Goal: Information Seeking & Learning: Learn about a topic

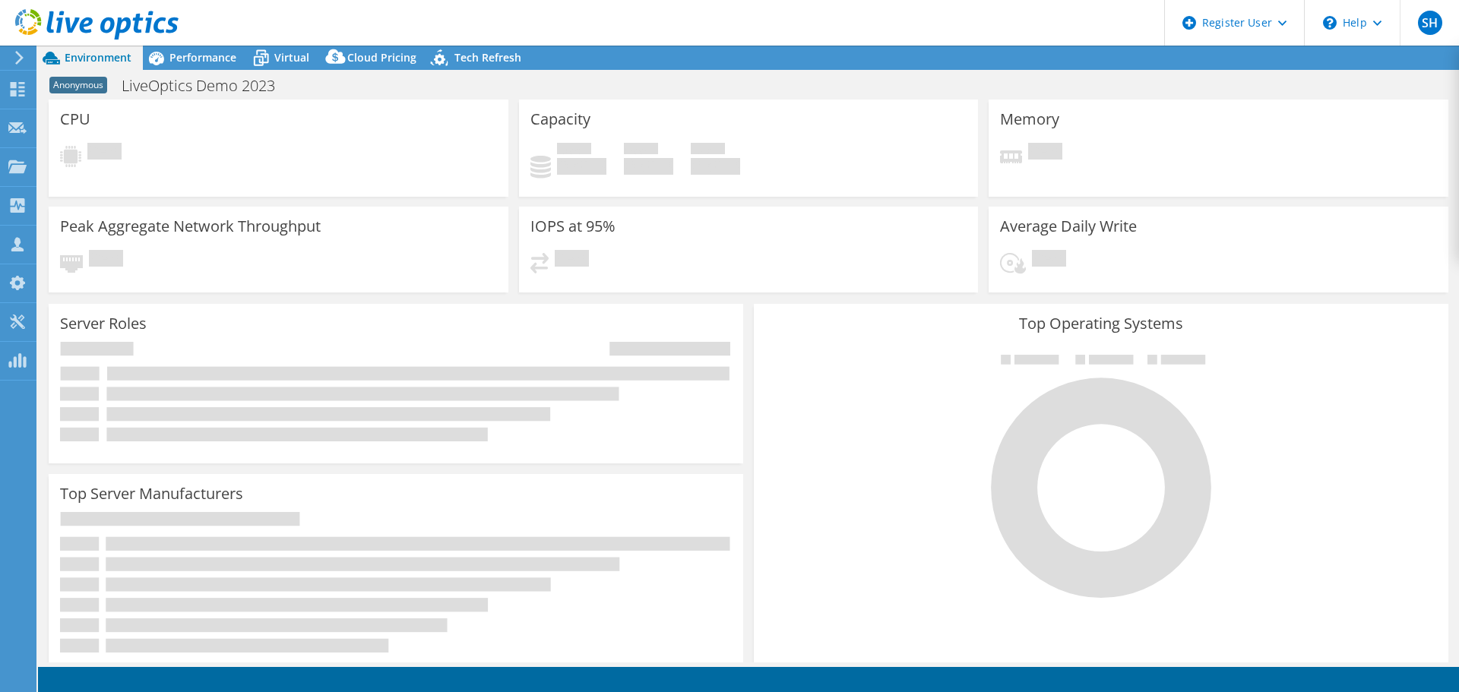
select select "USEast"
select select "GBP"
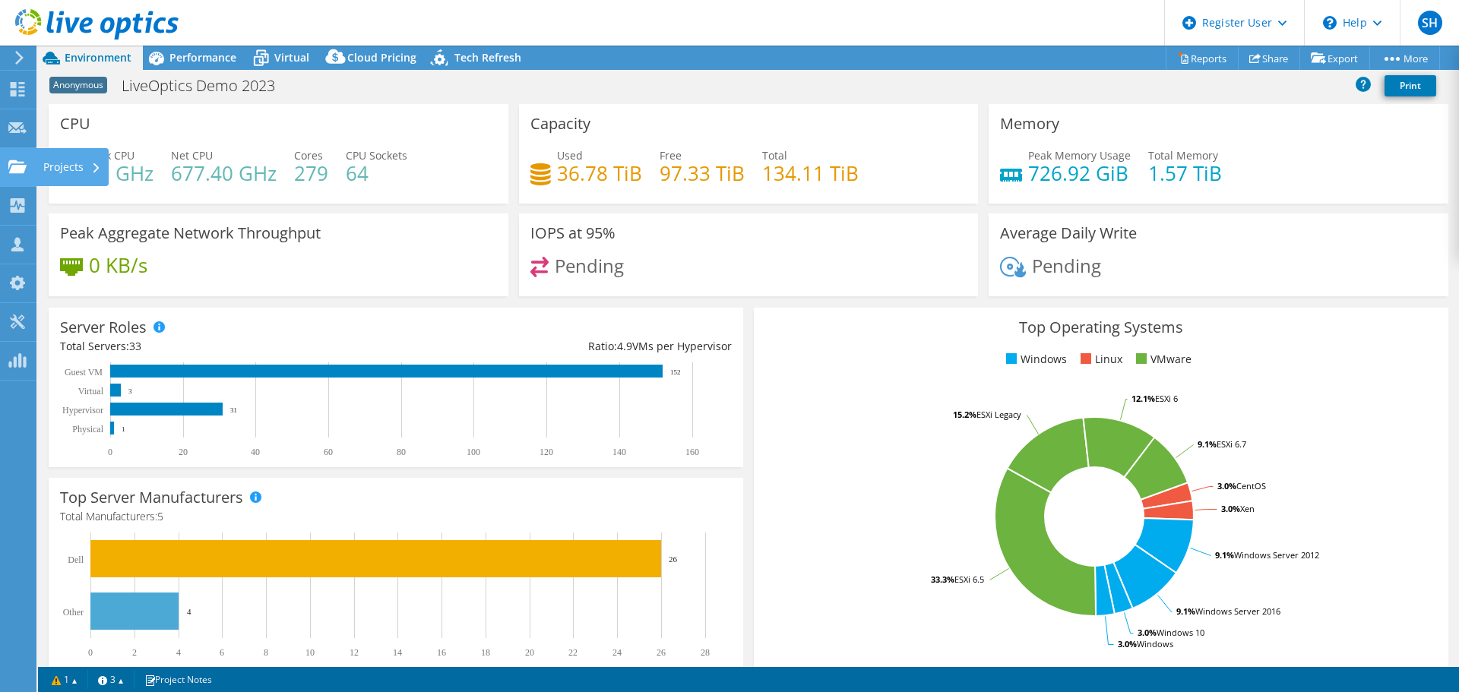
click at [14, 165] on use at bounding box center [17, 166] width 18 height 13
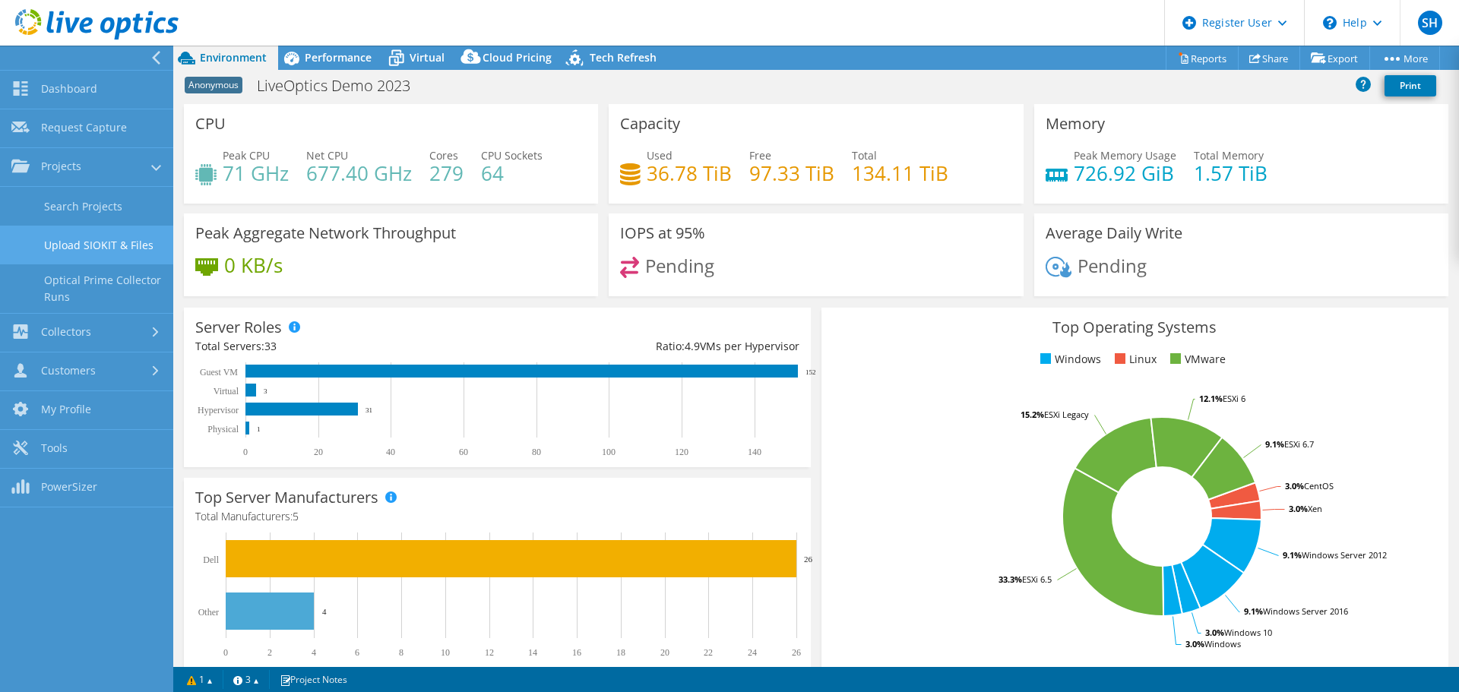
click at [127, 247] on link "Upload SIOKIT & Files" at bounding box center [86, 245] width 173 height 39
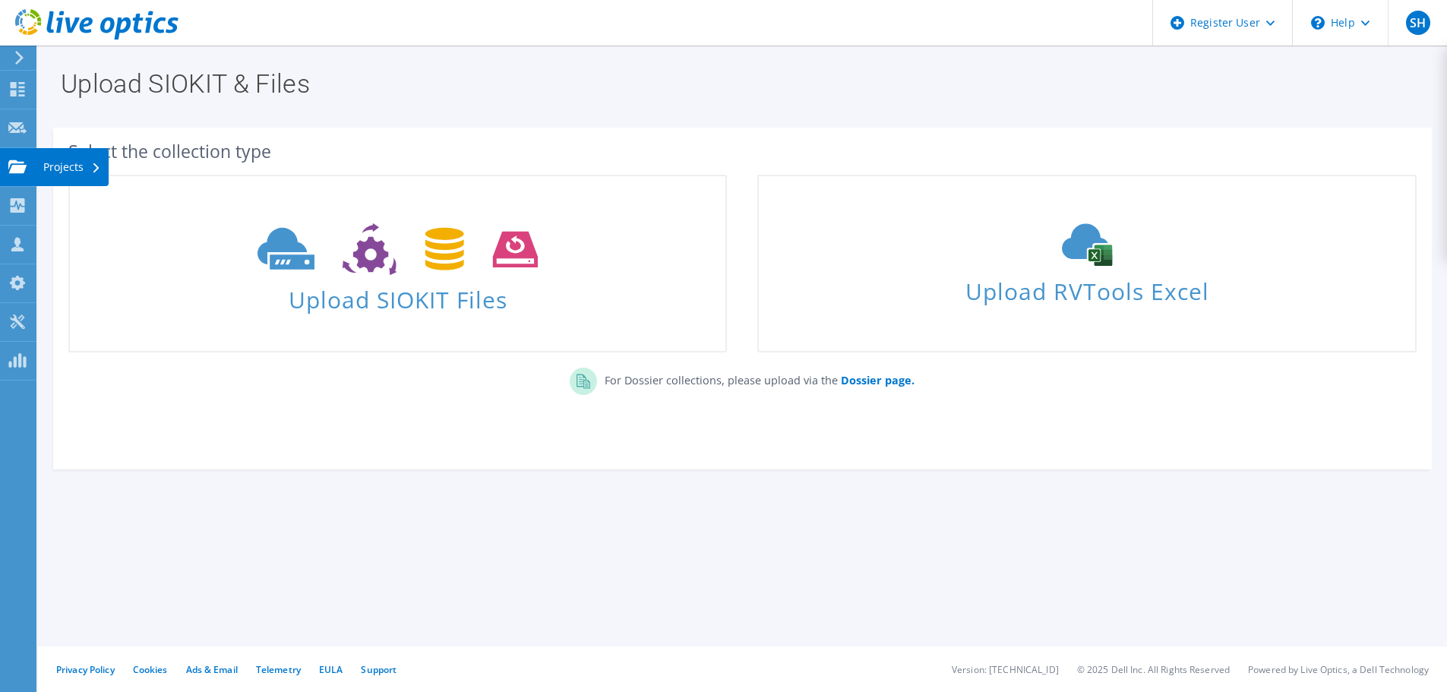
click at [21, 169] on use at bounding box center [17, 166] width 18 height 13
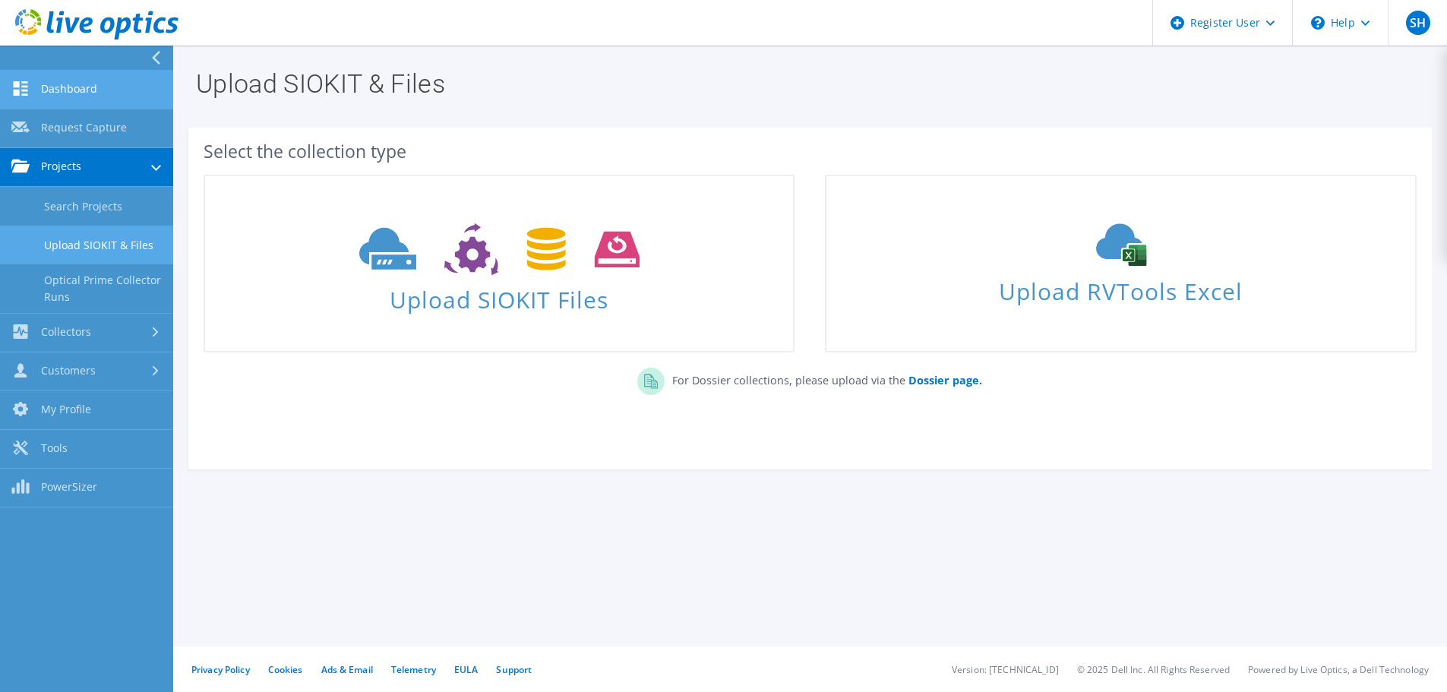
click at [95, 100] on link "Dashboard" at bounding box center [86, 90] width 173 height 39
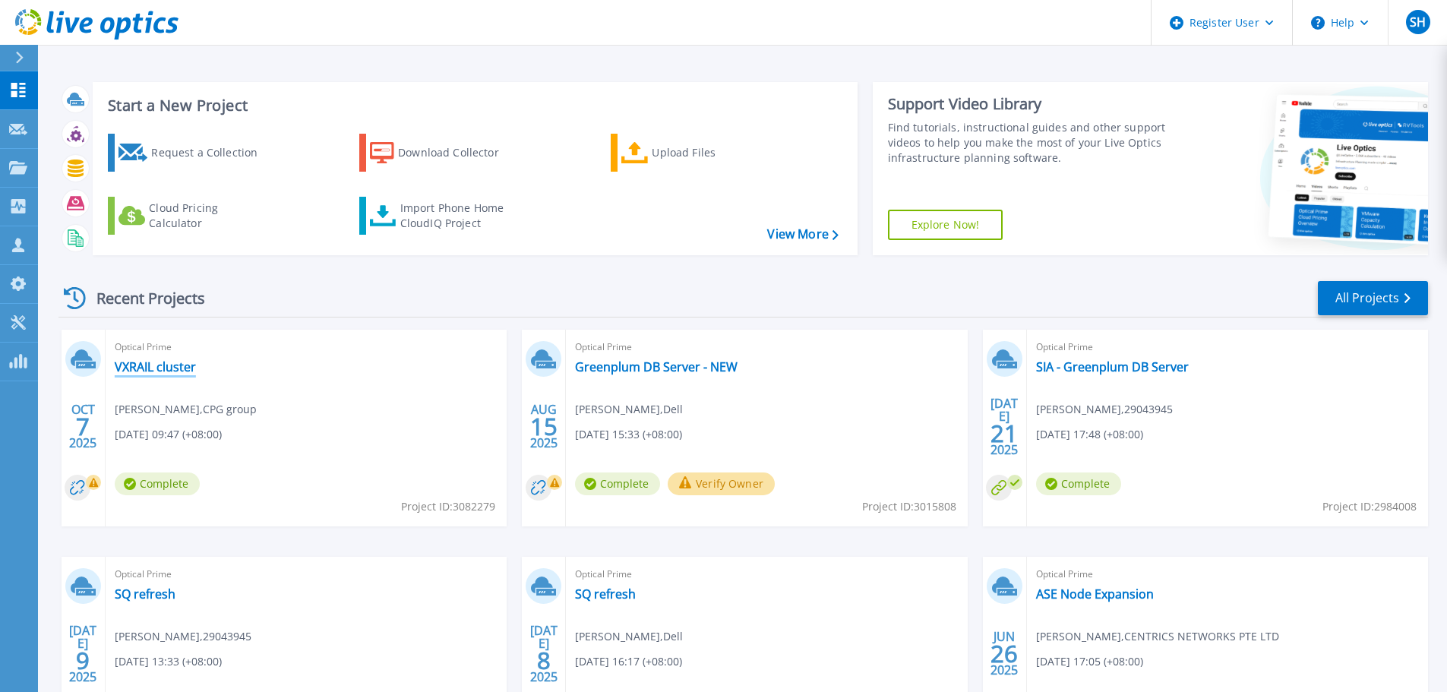
click at [188, 364] on link "VXRAIL cluster" at bounding box center [155, 366] width 81 height 15
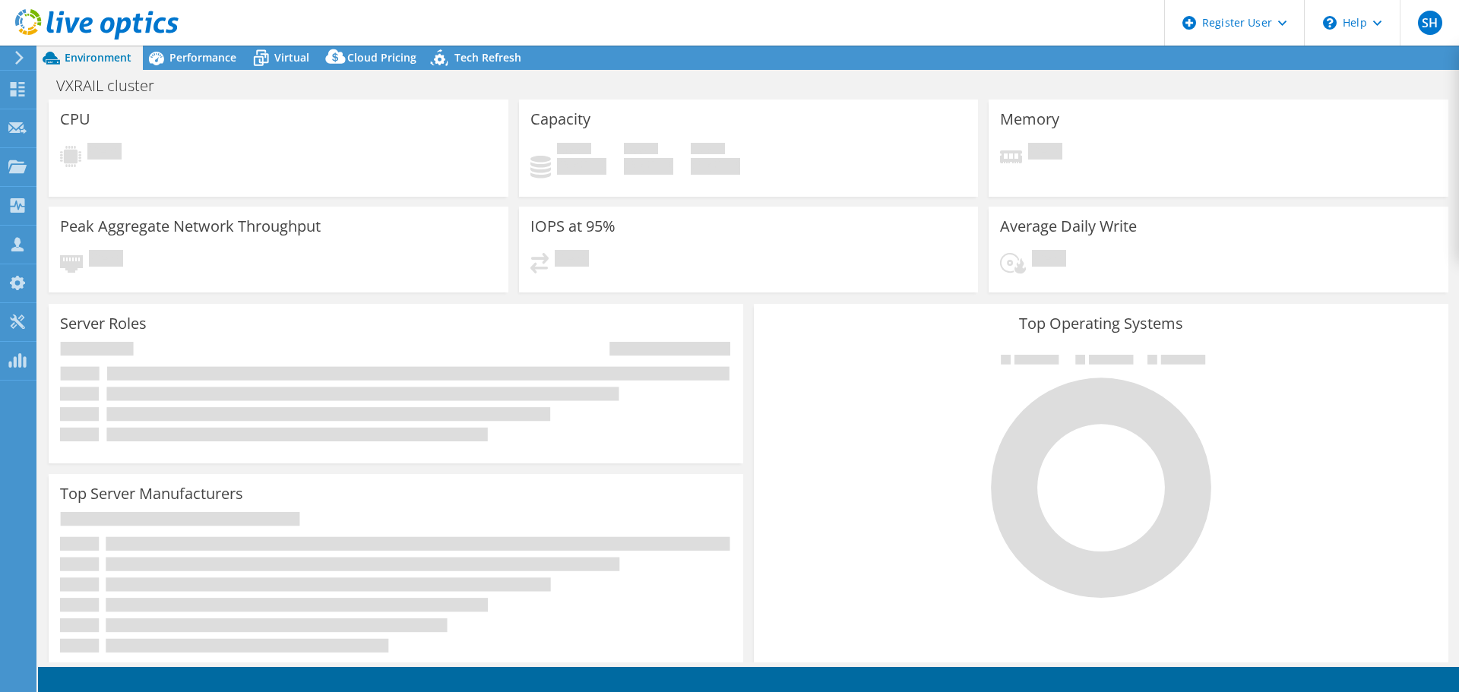
select select "Singapore"
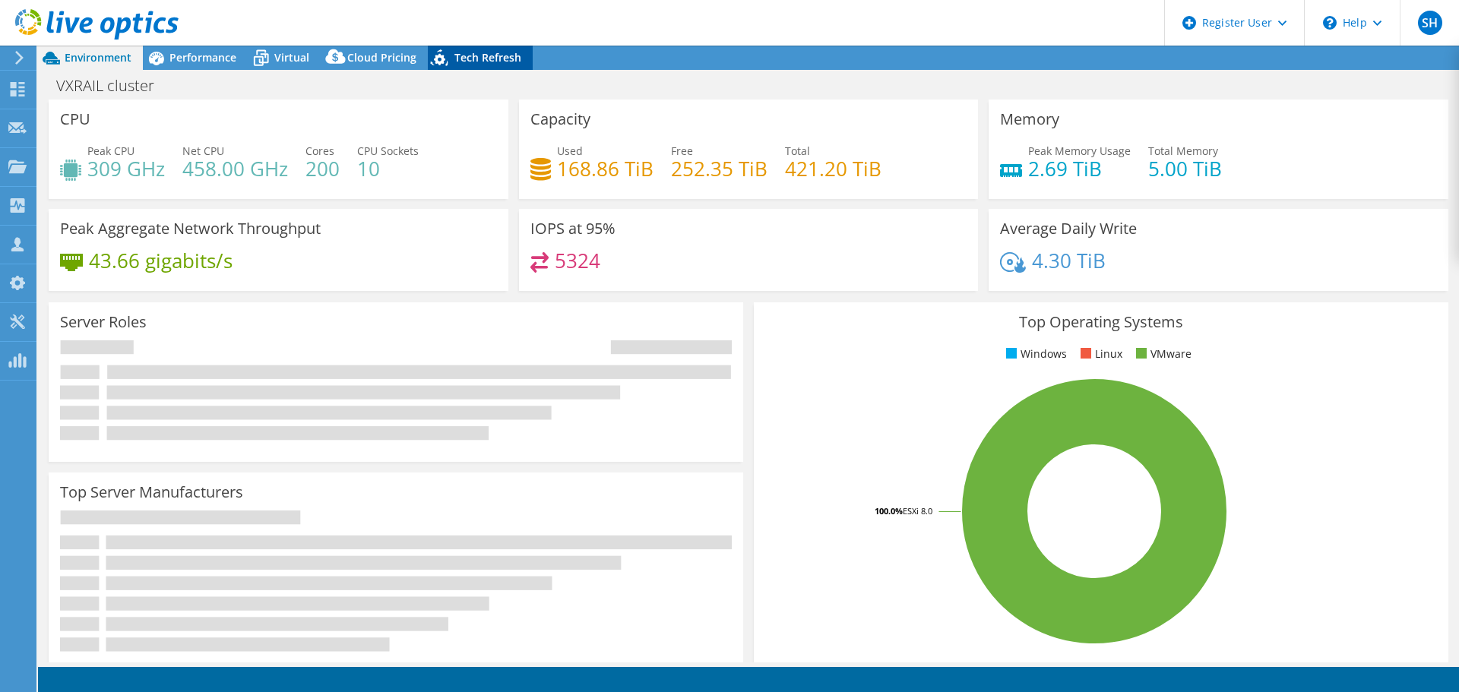
select select "SGD"
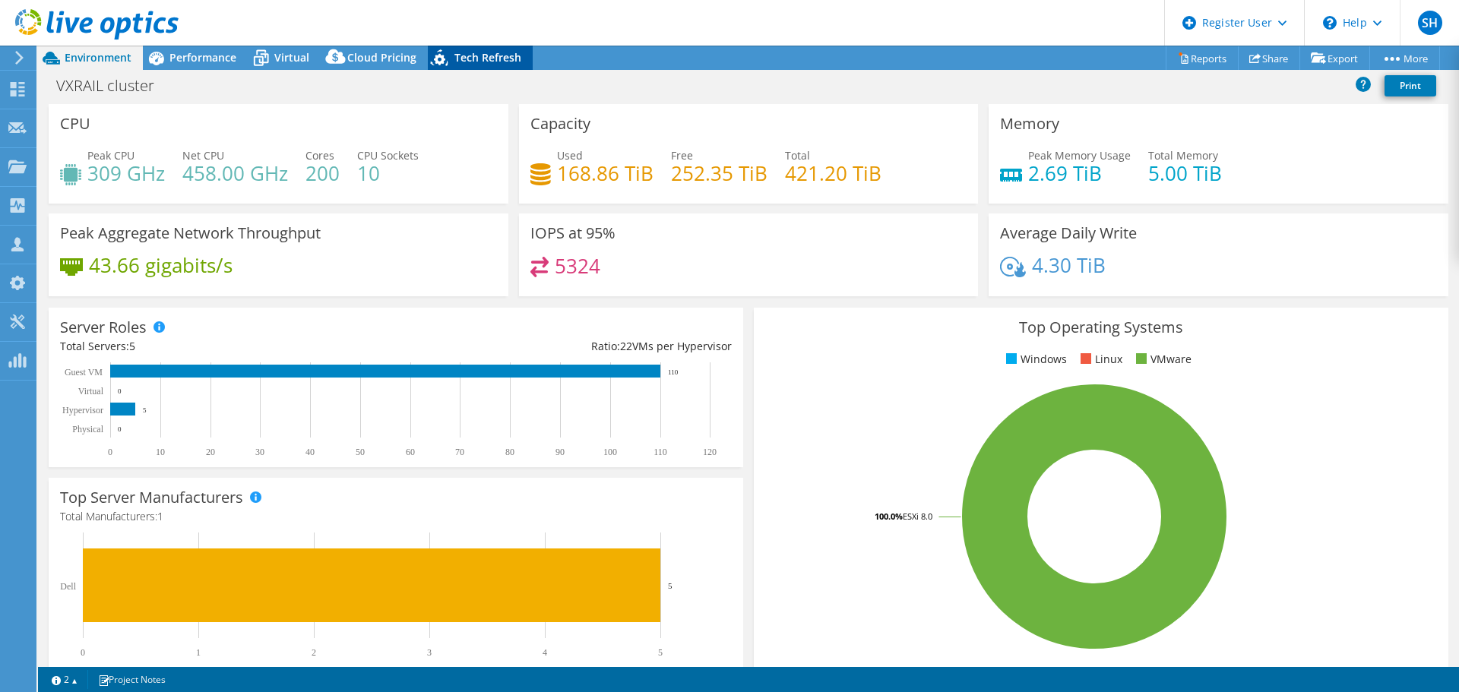
click at [468, 63] on span "Tech Refresh" at bounding box center [487, 57] width 67 height 14
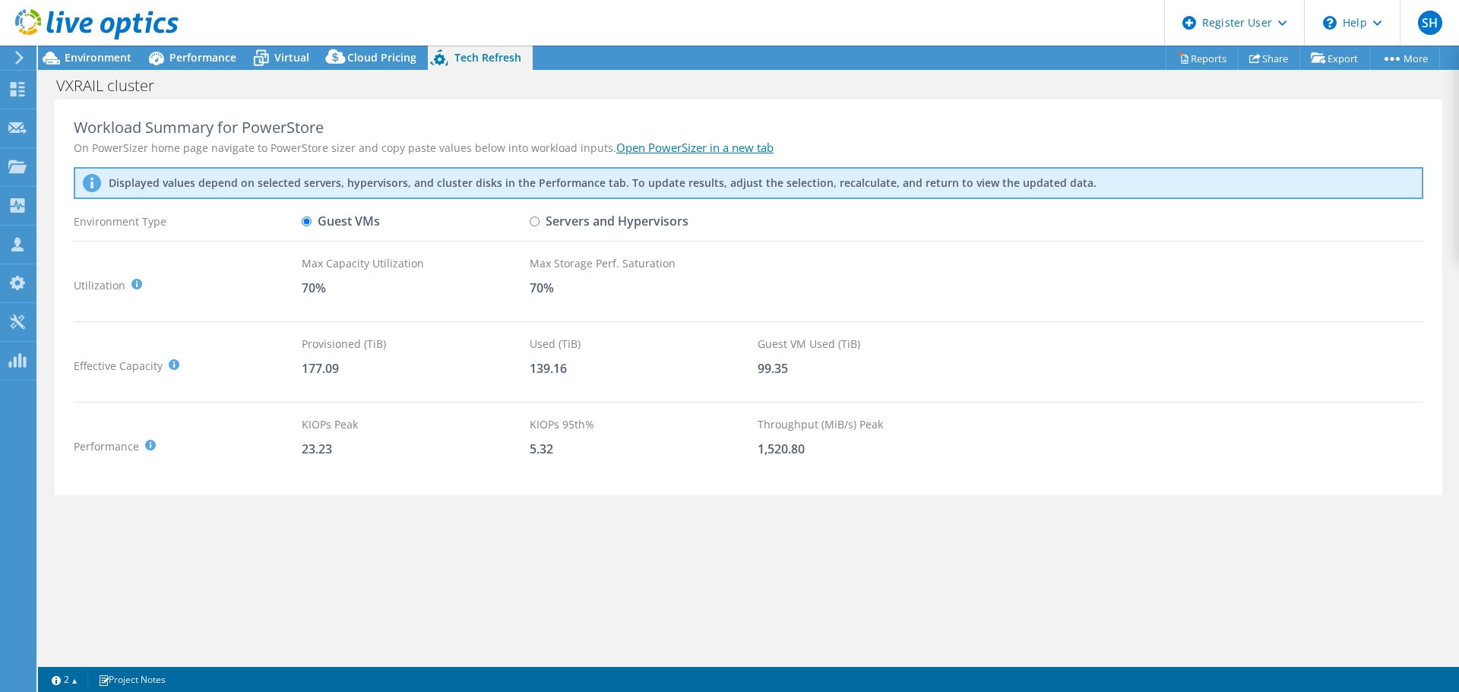
click at [536, 218] on input "Servers and Hypervisors" at bounding box center [534, 222] width 10 height 10
radio input "true"
click at [350, 223] on label "Guest VMs" at bounding box center [341, 221] width 78 height 27
click at [311, 223] on input "Guest VMs" at bounding box center [307, 222] width 10 height 10
radio input "true"
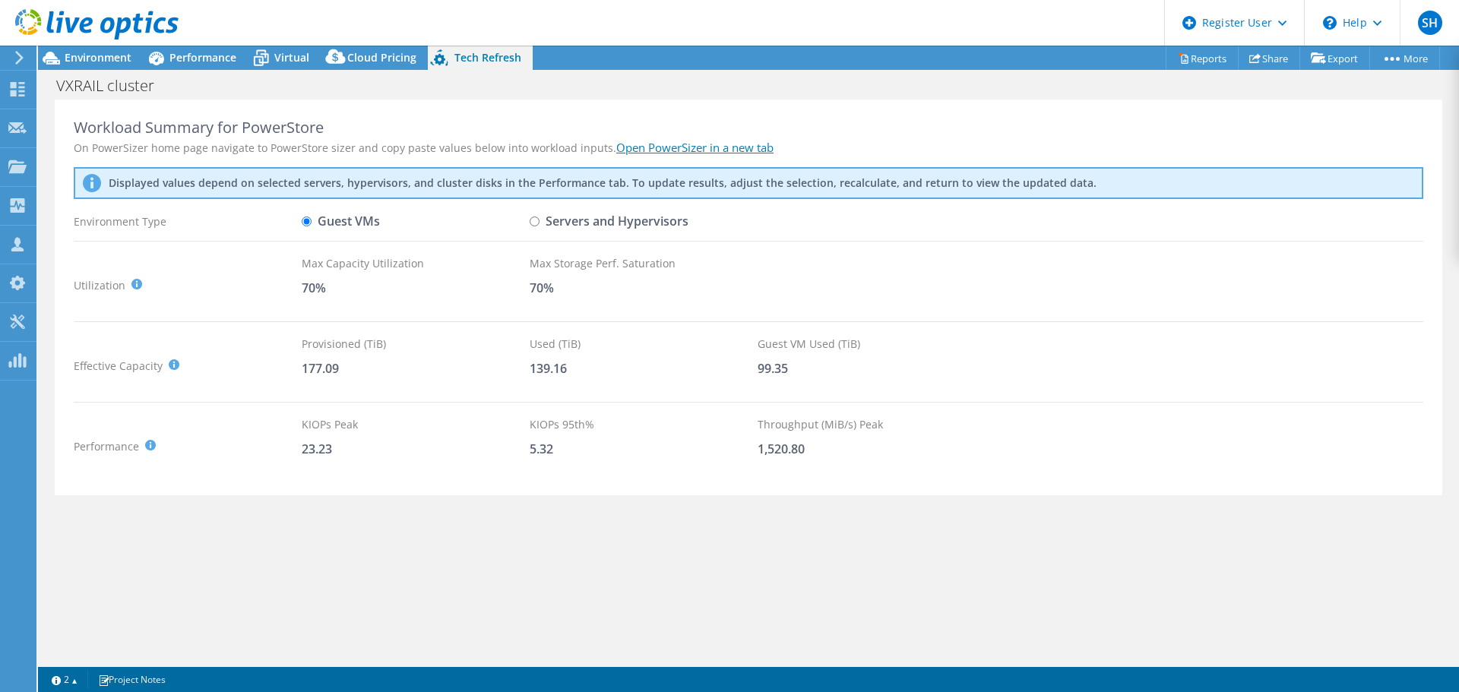
click at [545, 220] on label "Servers and Hypervisors" at bounding box center [608, 221] width 159 height 27
click at [539, 220] on input "Servers and Hypervisors" at bounding box center [534, 222] width 10 height 10
radio input "true"
click at [360, 223] on label "Guest VMs" at bounding box center [341, 221] width 78 height 27
click at [311, 223] on input "Guest VMs" at bounding box center [307, 222] width 10 height 10
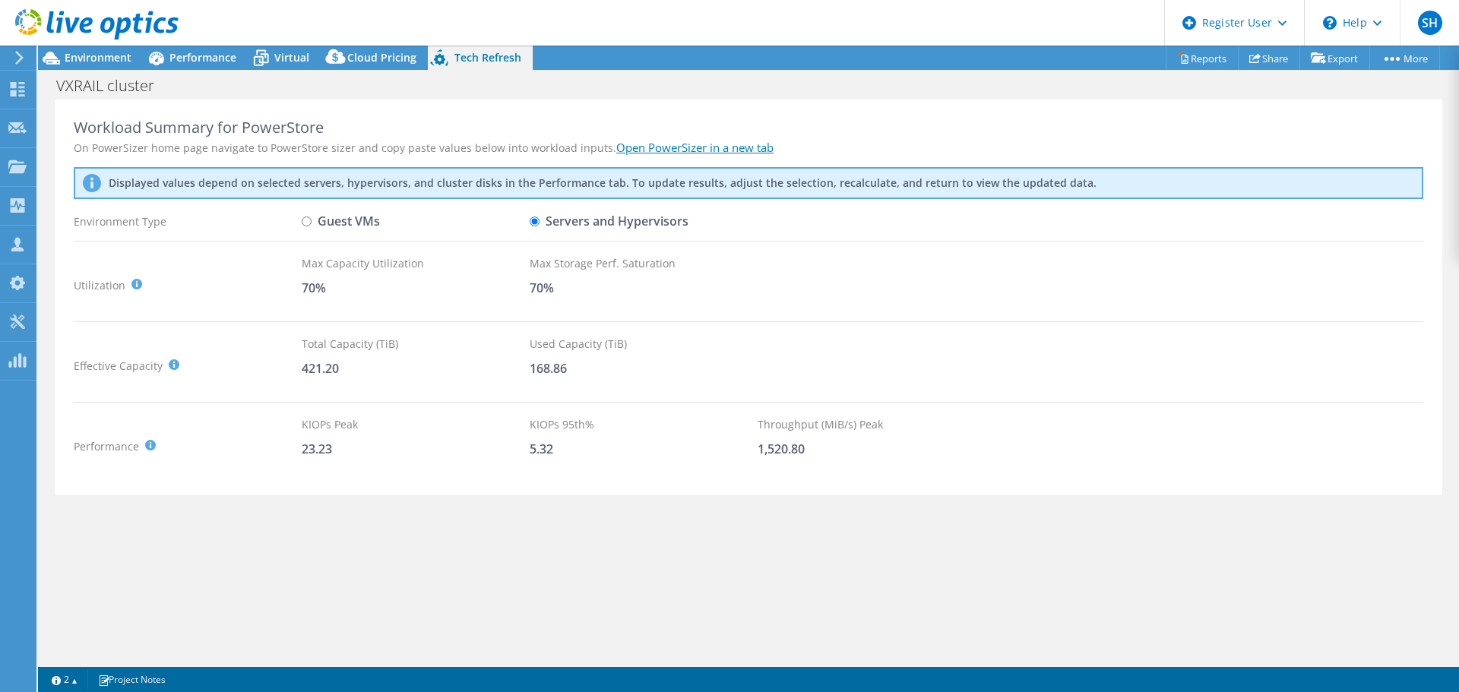
radio input "true"
click at [580, 224] on label "Servers and Hypervisors" at bounding box center [608, 221] width 159 height 27
click at [539, 224] on input "Servers and Hypervisors" at bounding box center [534, 222] width 10 height 10
radio input "true"
click at [390, 219] on div "Guest VMs" at bounding box center [416, 221] width 228 height 27
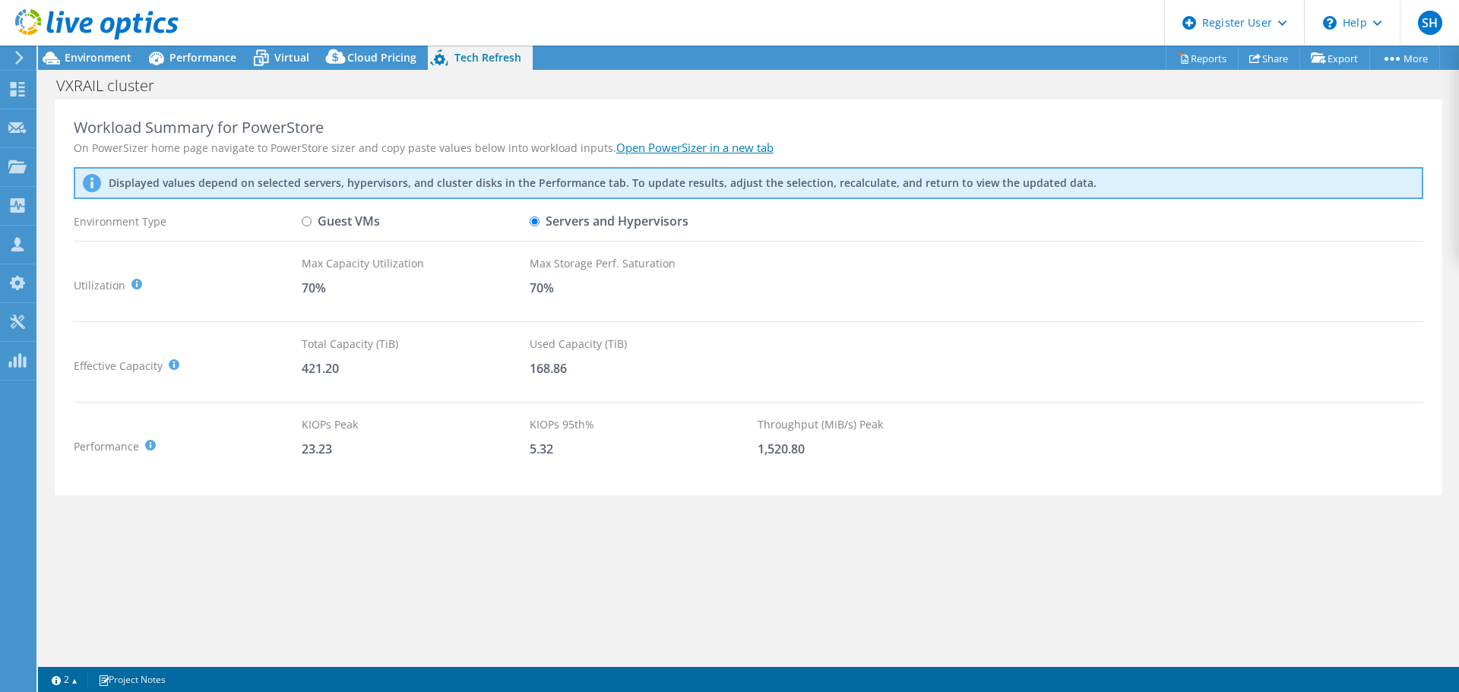
click at [366, 223] on label "Guest VMs" at bounding box center [341, 221] width 78 height 27
click at [311, 223] on input "Guest VMs" at bounding box center [307, 222] width 10 height 10
radio input "true"
radio input "false"
click at [112, 60] on span "Environment" at bounding box center [98, 57] width 67 height 14
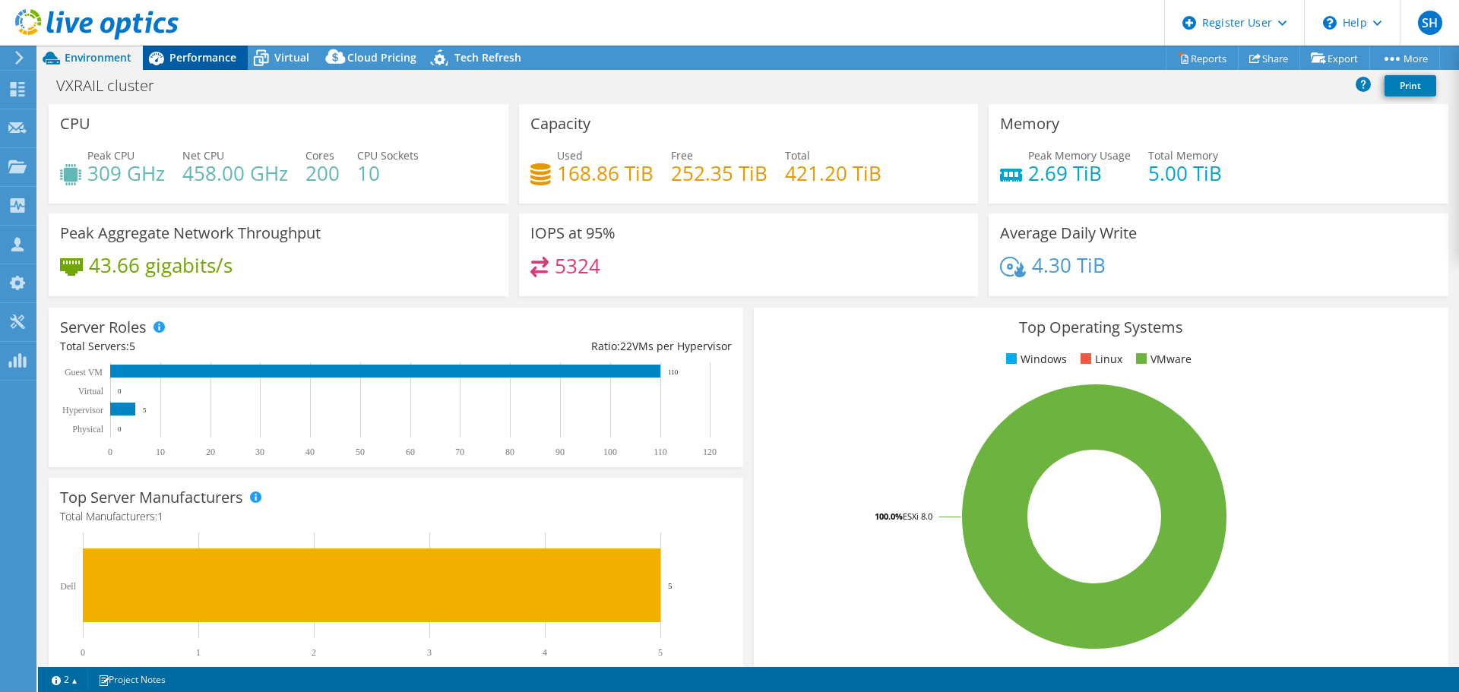
click at [228, 58] on span "Performance" at bounding box center [202, 57] width 67 height 14
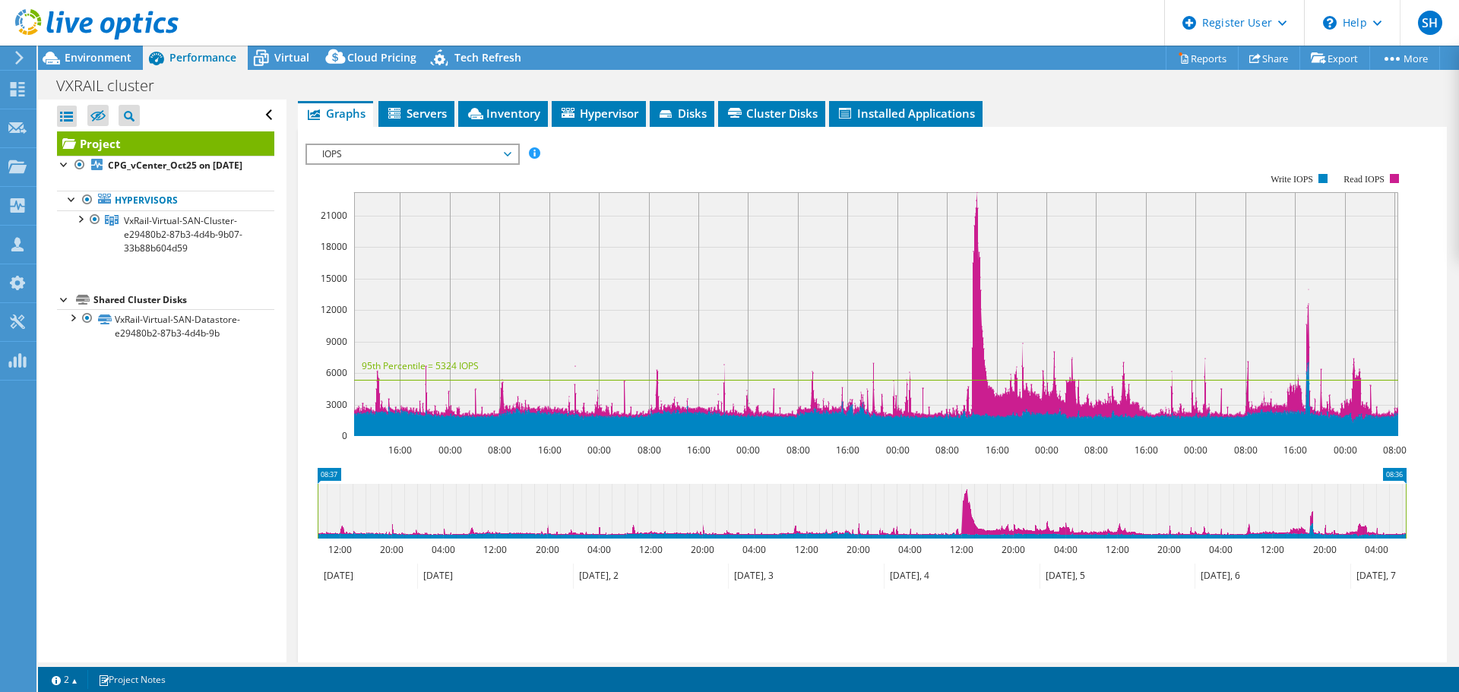
scroll to position [146, 0]
